Goal: Information Seeking & Learning: Learn about a topic

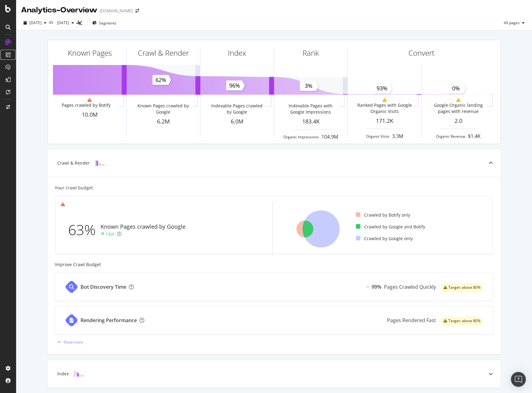
click at [7, 54] on icon at bounding box center [8, 54] width 5 height 5
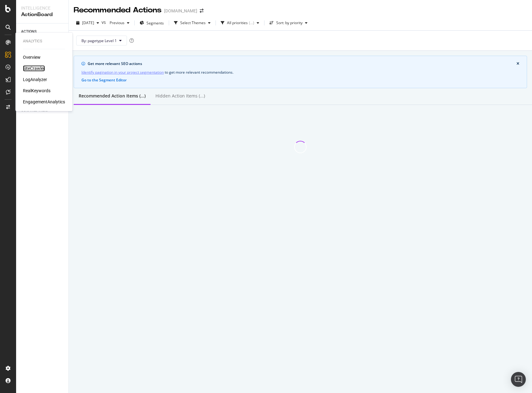
click at [35, 68] on div "SiteCrawler" at bounding box center [34, 68] width 22 height 6
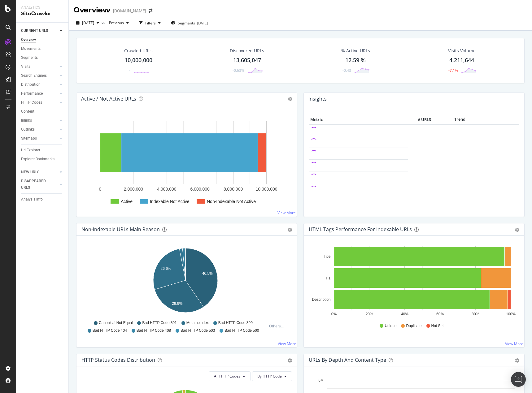
click at [46, 289] on div "CURRENT URLS Overview Movements Segments Visits Analysis Orphan URLs Search Eng…" at bounding box center [42, 208] width 52 height 371
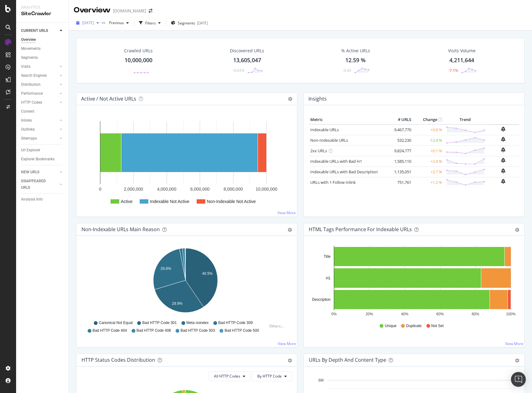
click at [94, 20] on span "[DATE]" at bounding box center [88, 22] width 12 height 5
click at [40, 259] on div "CURRENT URLS Overview Movements Segments Visits Analysis Orphan URLs Search Eng…" at bounding box center [42, 208] width 52 height 371
click at [192, 22] on span "Segments" at bounding box center [186, 22] width 17 height 5
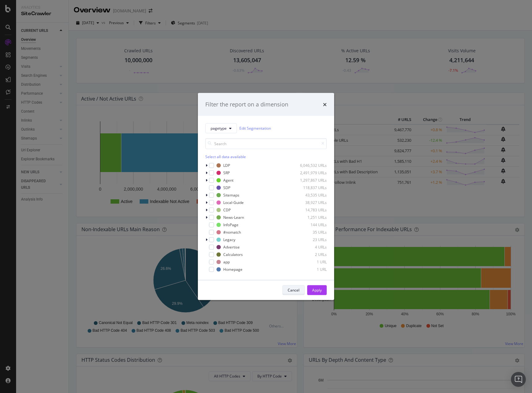
click at [294, 291] on div "Cancel" at bounding box center [294, 290] width 12 height 5
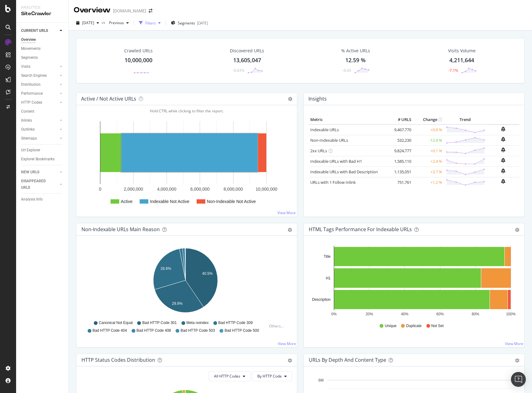
click at [156, 24] on div "Filters" at bounding box center [150, 22] width 11 height 5
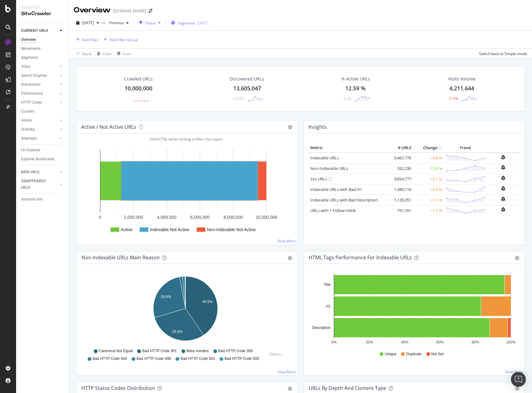
drag, startPoint x: 163, startPoint y: 24, endPoint x: 190, endPoint y: 23, distance: 27.3
click at [156, 24] on div "Filters" at bounding box center [150, 22] width 11 height 5
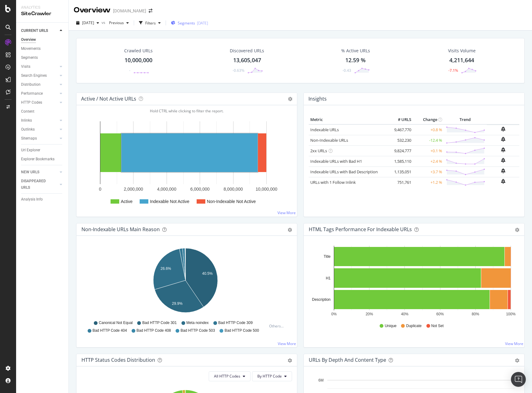
click at [195, 23] on span "Segments" at bounding box center [186, 22] width 17 height 5
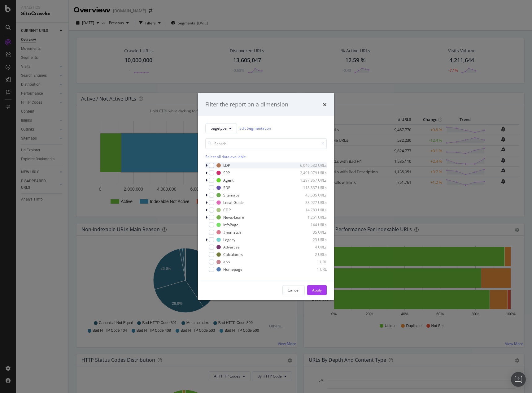
click at [207, 166] on icon "modal" at bounding box center [207, 166] width 2 height 4
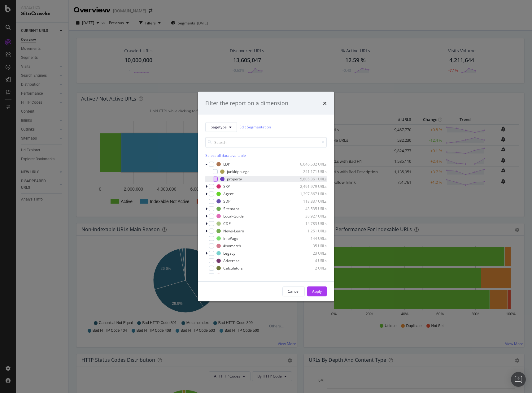
click at [214, 177] on div "modal" at bounding box center [215, 179] width 5 height 5
click at [321, 291] on div "Apply" at bounding box center [317, 291] width 10 height 5
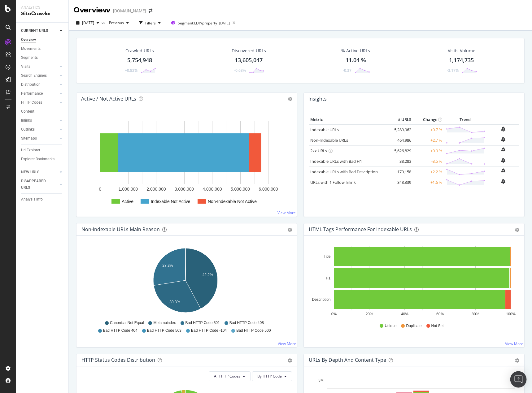
click at [520, 380] on img "Open Intercom Messenger" at bounding box center [519, 380] width 8 height 8
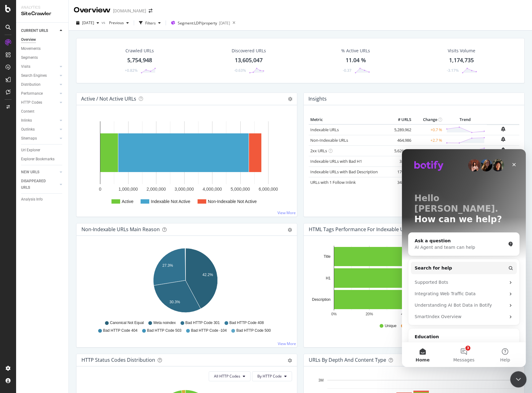
click at [516, 379] on icon "Close Intercom Messenger" at bounding box center [517, 378] width 7 height 7
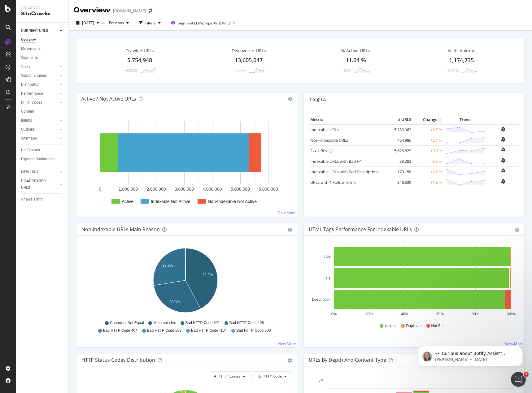
click at [73, 271] on div "Non-Indexable URLs Main Reason Pie Table Export as CSV Add to Custom Report Hol…" at bounding box center [186, 288] width 227 height 131
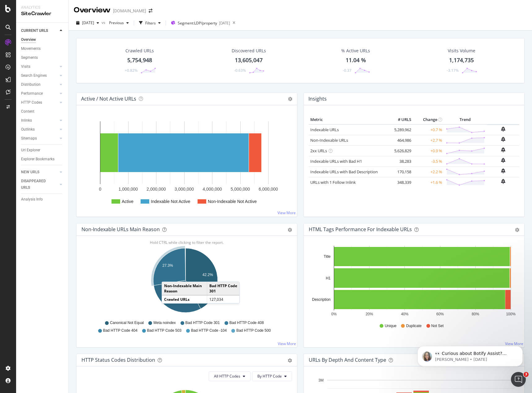
click at [168, 276] on icon "A chart." at bounding box center [169, 266] width 32 height 37
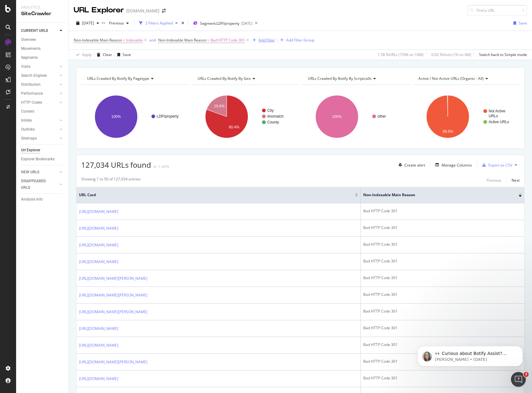
click at [269, 40] on div "Add Filter" at bounding box center [267, 39] width 16 height 5
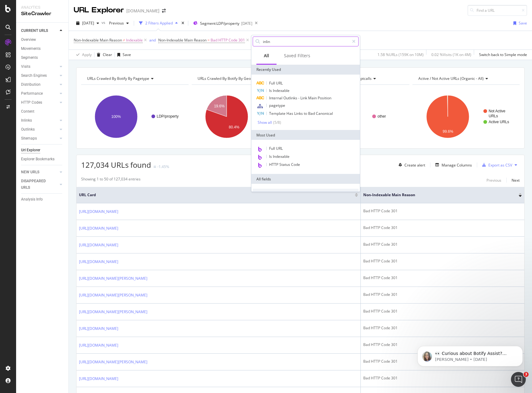
type input "inlink"
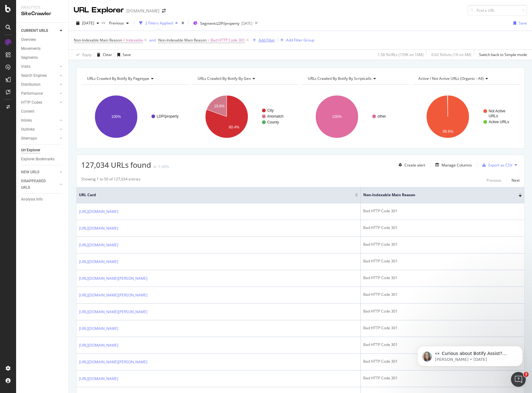
click at [264, 39] on div "Add Filter" at bounding box center [267, 39] width 16 height 5
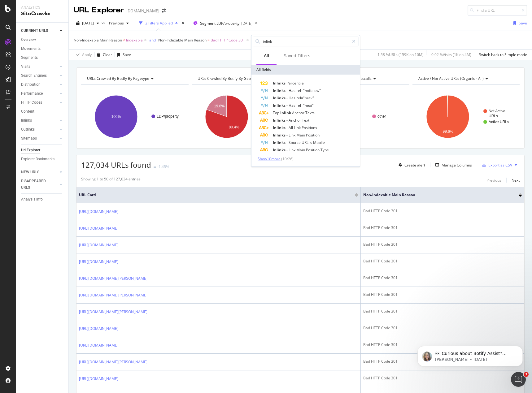
click at [270, 160] on span "Show 10 more" at bounding box center [269, 158] width 23 height 5
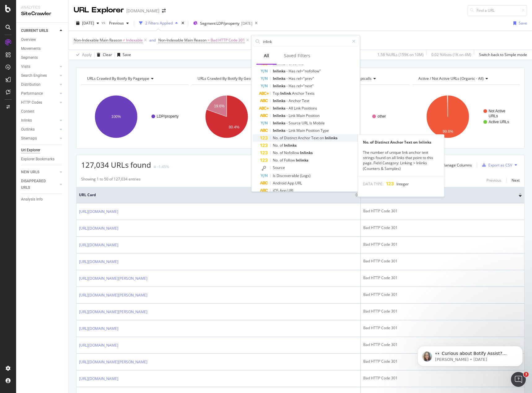
scroll to position [31, 0]
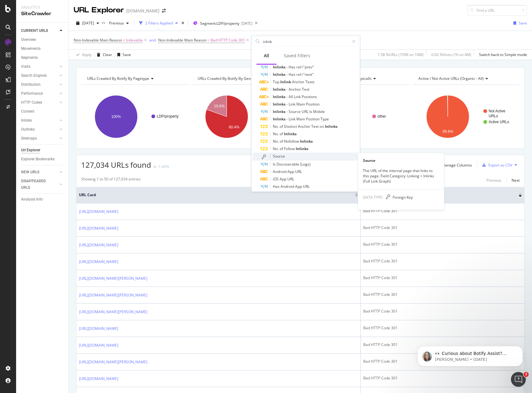
click at [274, 156] on span "Source" at bounding box center [279, 156] width 12 height 5
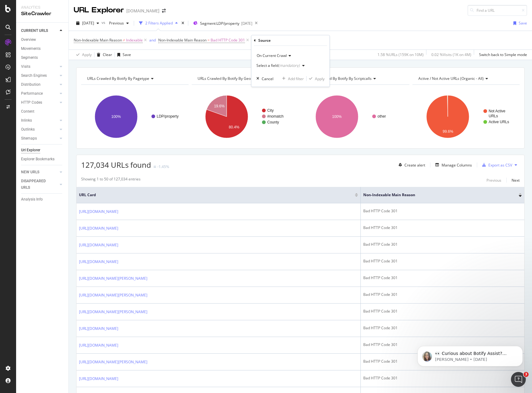
click at [301, 68] on div "Select a field (mandatory)" at bounding box center [281, 65] width 51 height 9
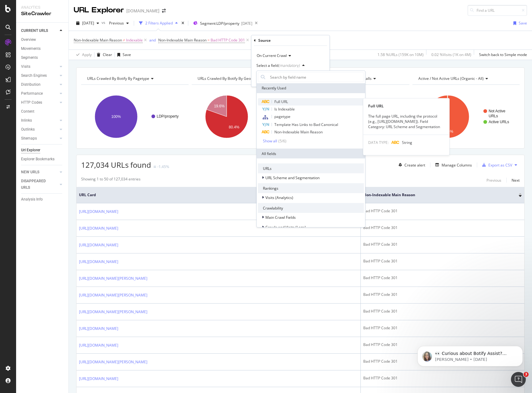
click at [284, 102] on span "Full URL" at bounding box center [281, 101] width 14 height 5
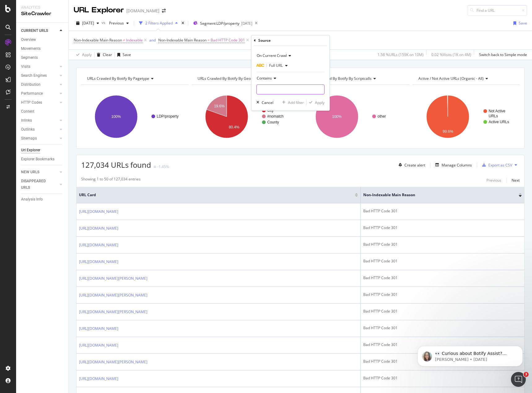
click at [274, 89] on input "text" at bounding box center [291, 90] width 68 height 10
type input "/apartments-for-rent/"
click at [319, 102] on div "Apply" at bounding box center [320, 102] width 10 height 5
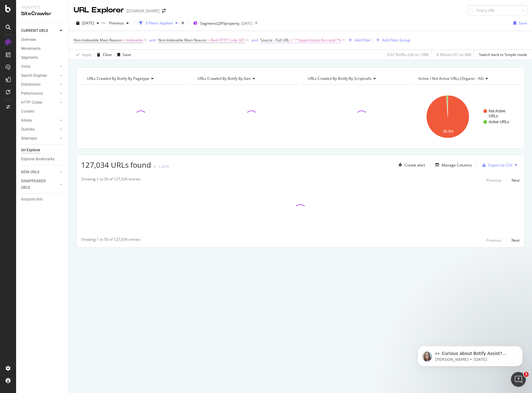
click at [287, 39] on span "Source - Full URL" at bounding box center [275, 39] width 29 height 5
click at [298, 64] on icon "button" at bounding box center [297, 65] width 2 height 4
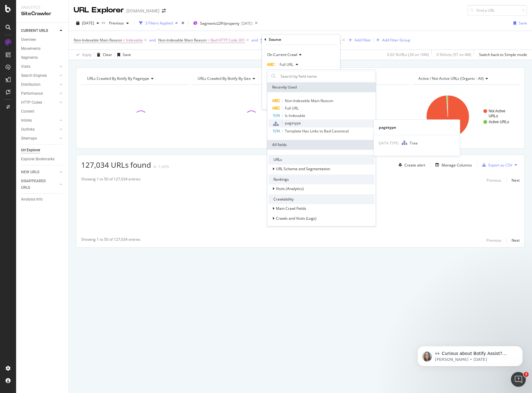
click at [305, 123] on div "pagetype" at bounding box center [322, 124] width 106 height 8
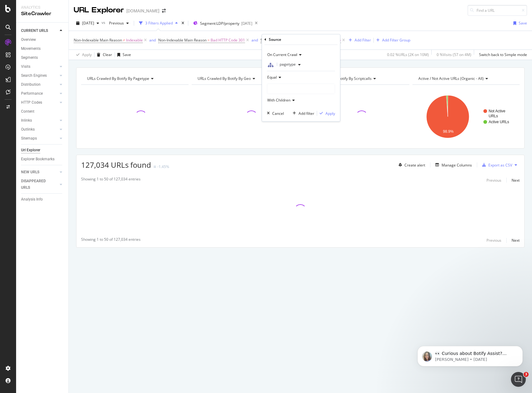
click at [287, 91] on div at bounding box center [301, 89] width 68 height 10
click at [279, 76] on icon at bounding box center [279, 78] width 4 height 4
click at [294, 75] on div "Equal" at bounding box center [301, 77] width 68 height 10
click at [294, 92] on div at bounding box center [301, 89] width 68 height 10
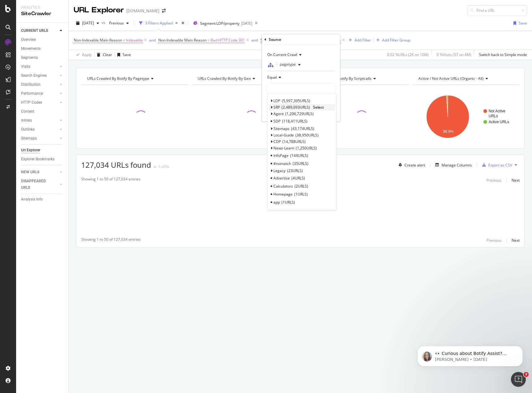
click at [272, 108] on icon at bounding box center [271, 108] width 2 height 4
click at [288, 106] on span "2,489,093 URLS" at bounding box center [296, 107] width 28 height 5
click at [321, 108] on span "Select" at bounding box center [318, 107] width 11 height 5
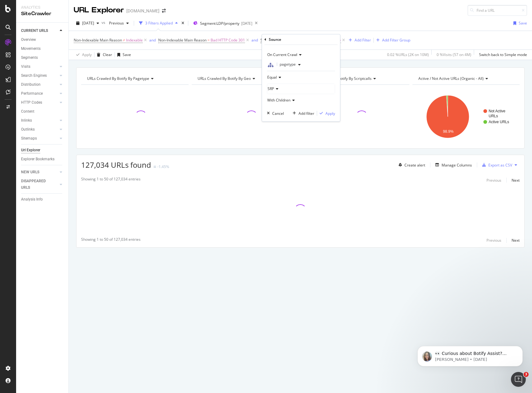
click at [297, 99] on div "With Children" at bounding box center [301, 100] width 68 height 10
click at [295, 101] on div "With Children" at bounding box center [301, 100] width 68 height 10
click at [310, 102] on div "With Children" at bounding box center [301, 100] width 68 height 10
click at [331, 114] on div "Apply" at bounding box center [331, 113] width 10 height 5
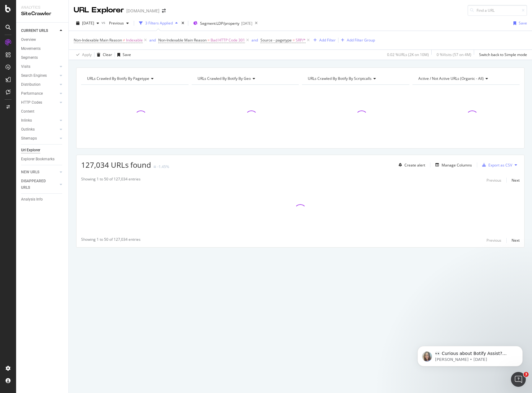
click at [168, 360] on div "URLs Crawled By Botify By pagetype Chart (by Value) Table Expand Export as CSV …" at bounding box center [300, 226] width 463 height 333
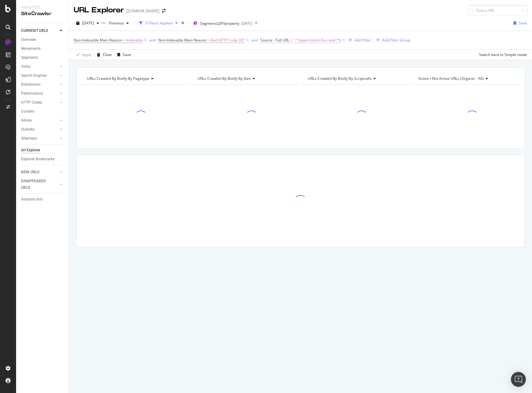
click at [317, 41] on span "^.*/apartments-for-rent/.*$" at bounding box center [317, 40] width 48 height 9
click at [286, 90] on input "/apartments-for-rent/" at bounding box center [296, 89] width 59 height 10
paste input "/mount-pleasant-[GEOGRAPHIC_DATA]"
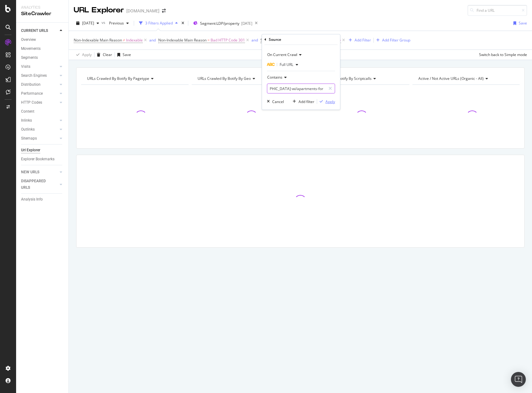
type input "/[GEOGRAPHIC_DATA]-wi/apartments-for-rent/"
click at [331, 102] on div "Apply" at bounding box center [331, 101] width 10 height 5
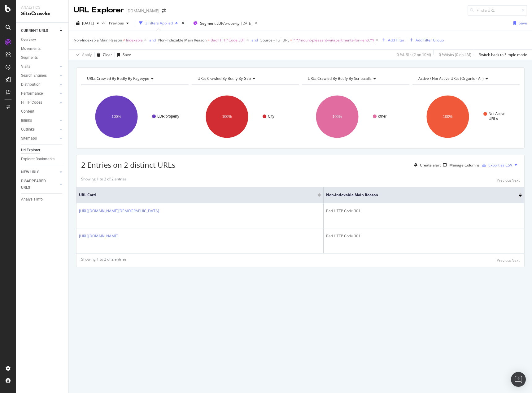
click at [200, 301] on div "URLs Crawled By Botify By pagetype Chart (by Value) Table Expand Export as CSV …" at bounding box center [300, 226] width 463 height 333
